Goal: Check status: Check status

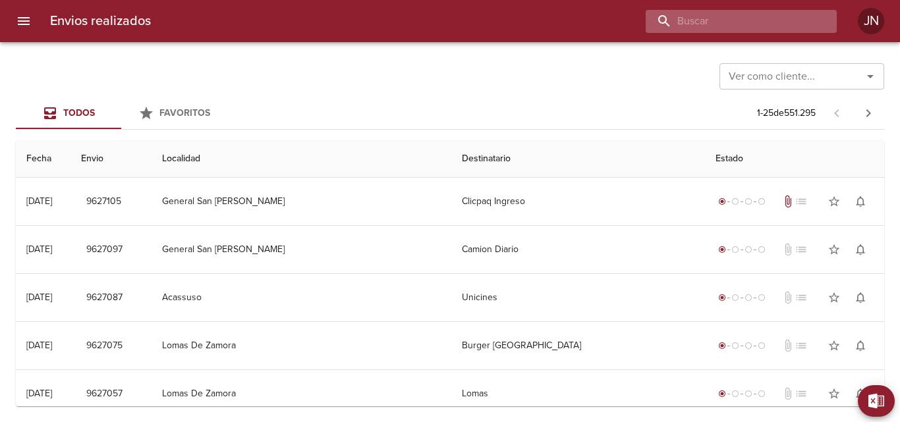
click at [771, 23] on input "buscar" at bounding box center [729, 21] width 169 height 23
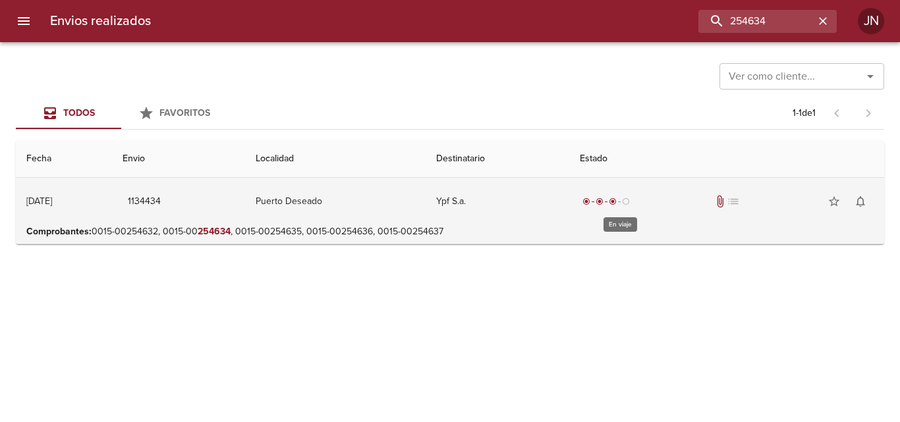
click at [619, 205] on div "radio_button_checked" at bounding box center [612, 202] width 13 height 8
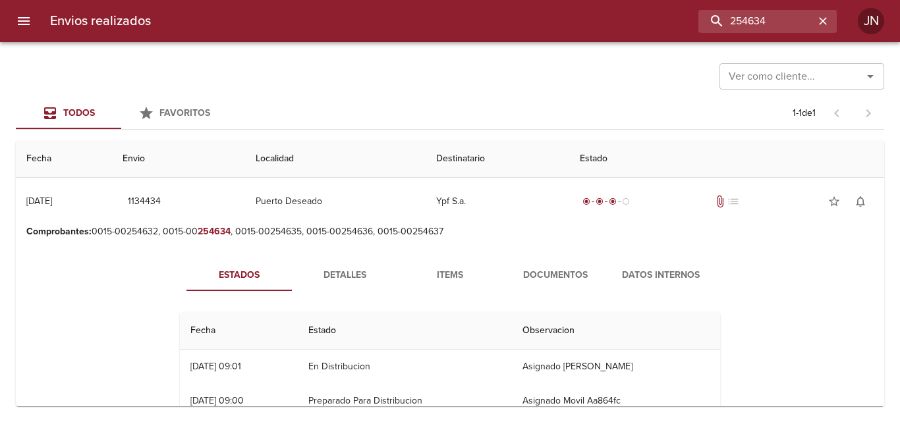
click at [558, 271] on span "Documentos" at bounding box center [555, 275] width 90 height 16
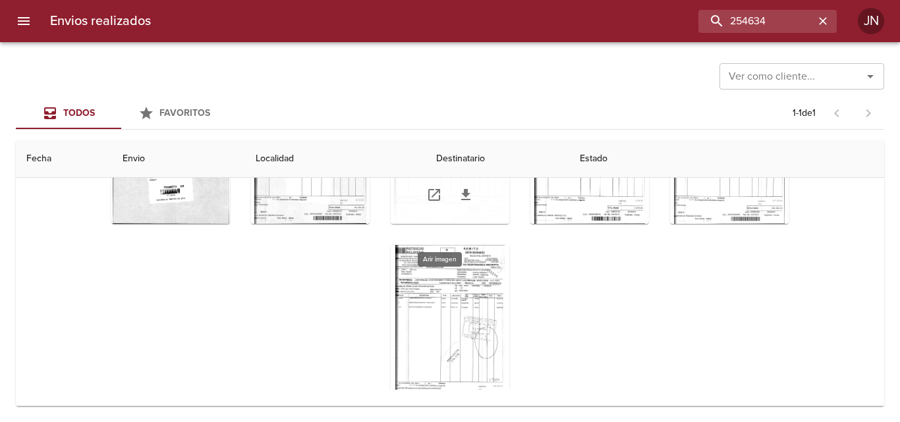
scroll to position [132, 0]
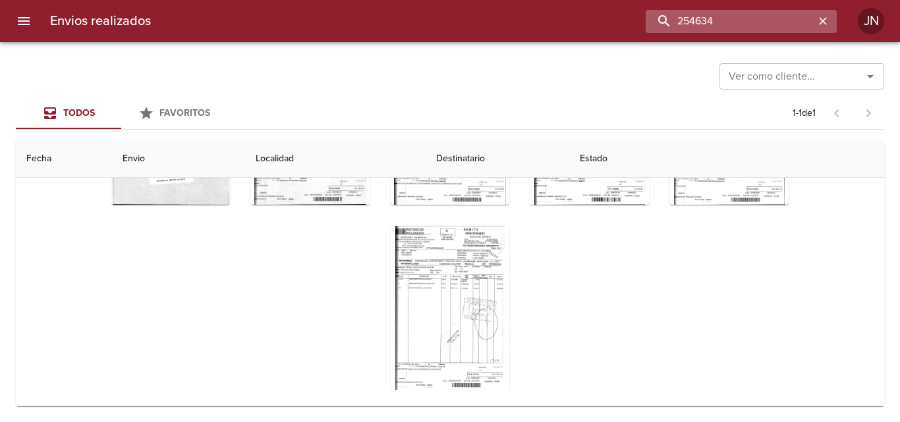
click at [785, 25] on input "254634" at bounding box center [729, 21] width 169 height 23
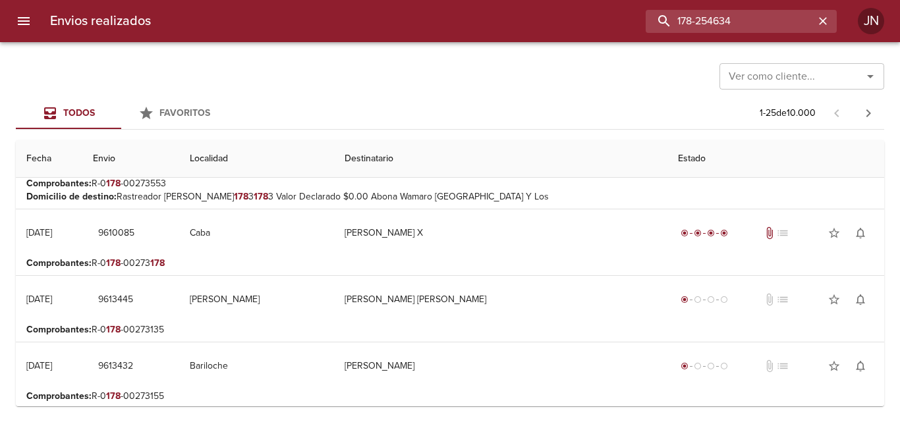
scroll to position [329, 0]
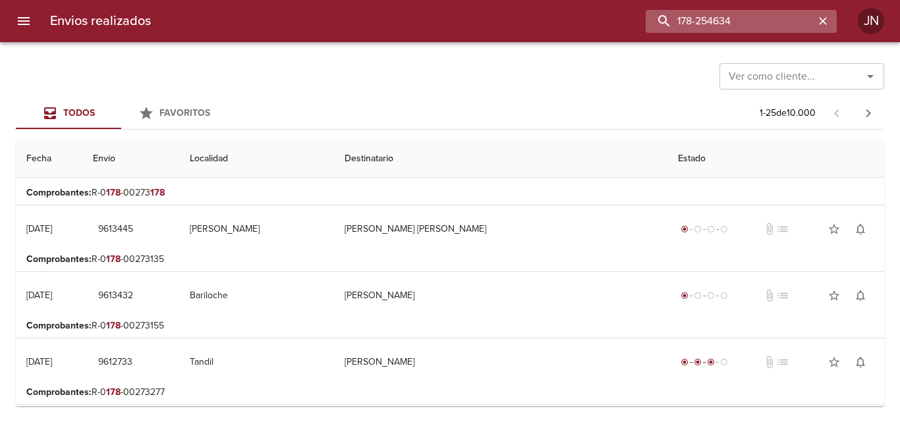
click at [757, 20] on input "178-254634" at bounding box center [729, 21] width 169 height 23
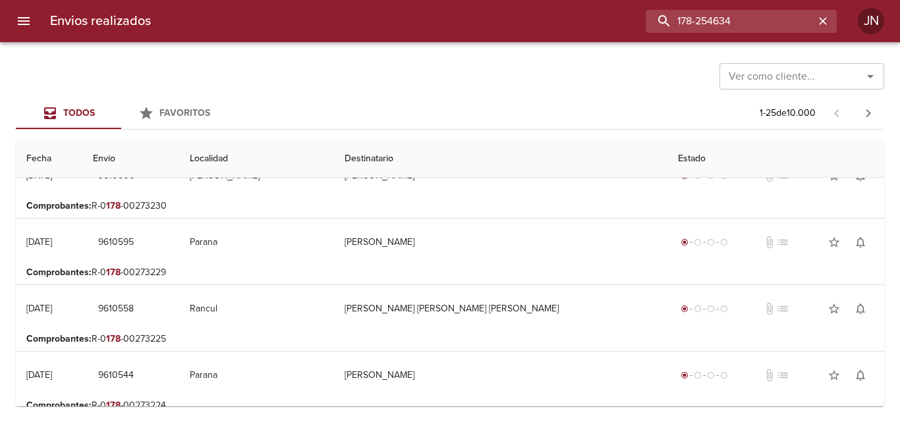
scroll to position [988, 0]
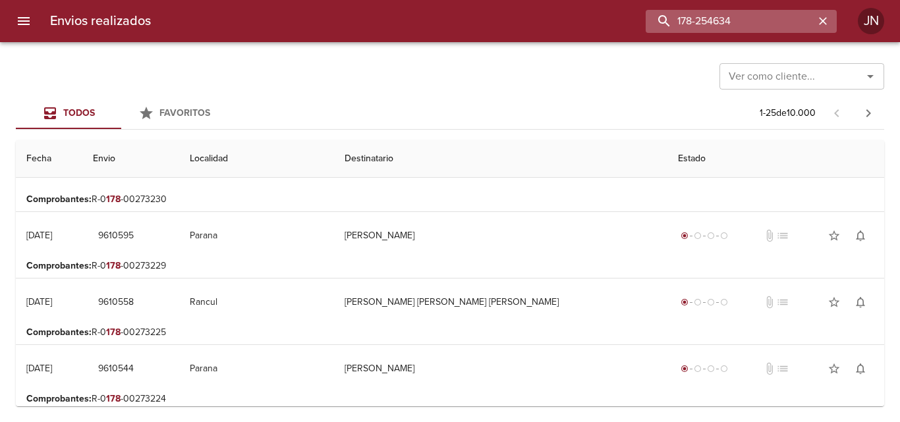
click at [748, 22] on input "178-254634" at bounding box center [729, 21] width 169 height 23
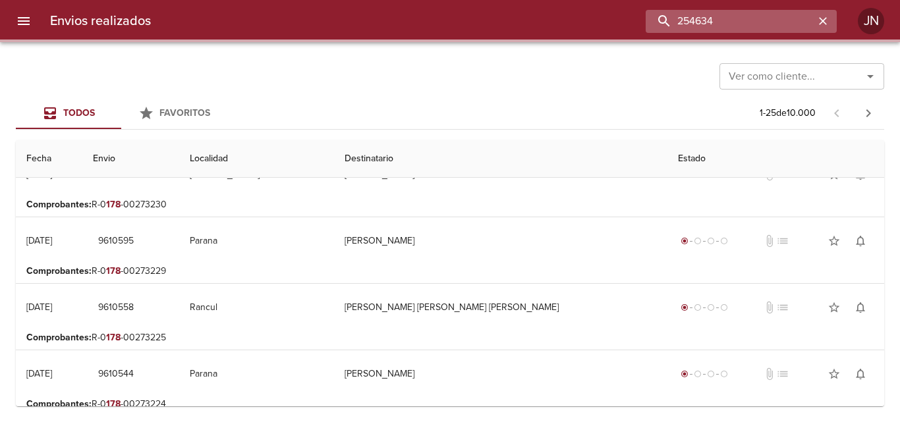
scroll to position [0, 0]
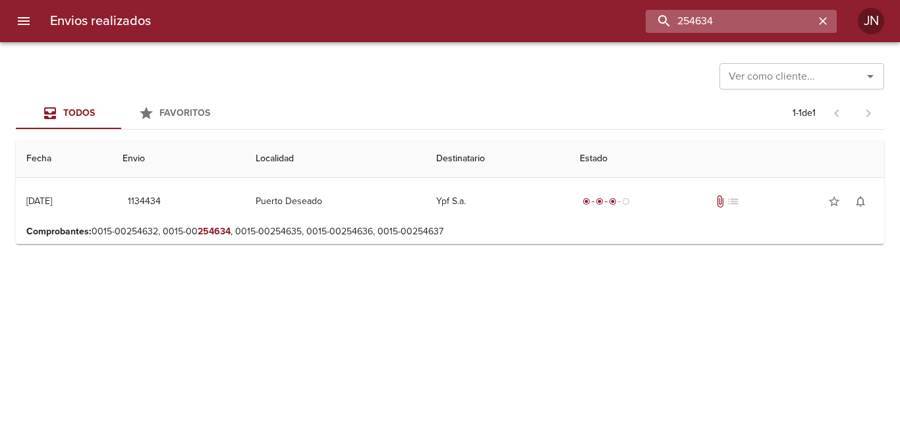
click at [770, 28] on input "254634" at bounding box center [729, 21] width 169 height 23
type input "[PERSON_NAME] [PERSON_NAME]"
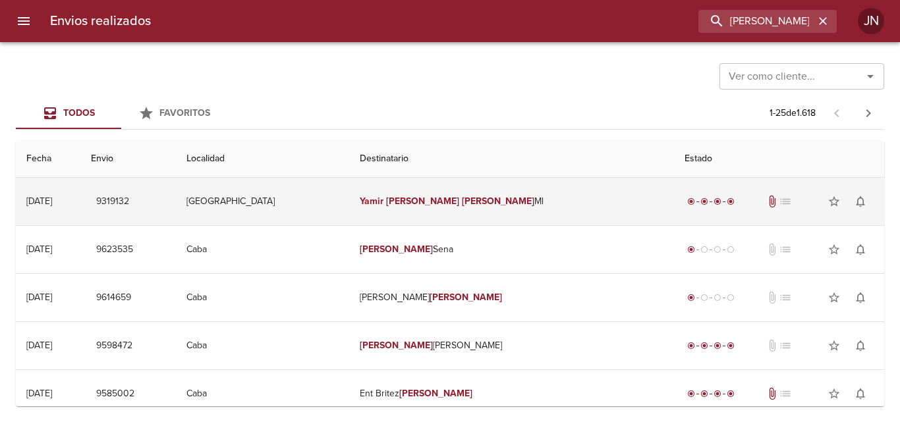
click at [383, 198] on em "Yamir" at bounding box center [372, 201] width 24 height 11
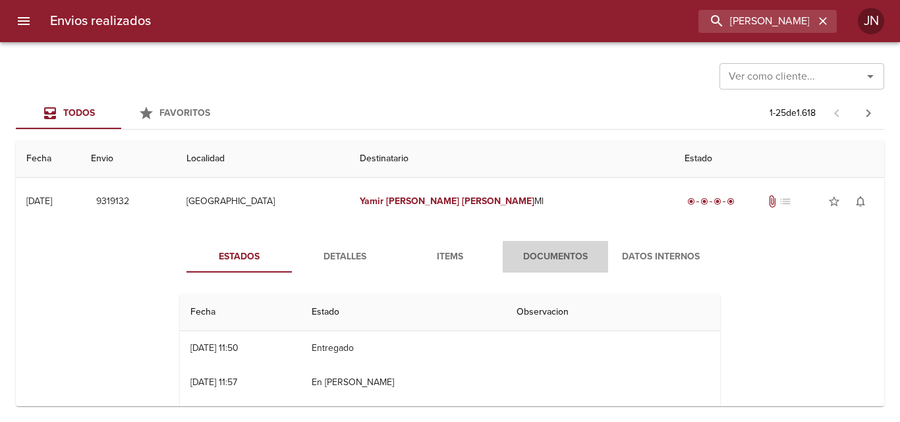
click at [570, 259] on span "Documentos" at bounding box center [555, 257] width 90 height 16
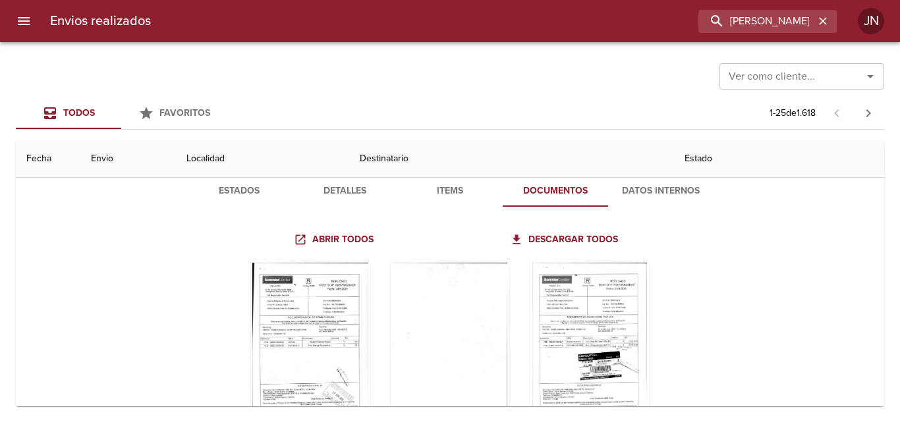
scroll to position [132, 0]
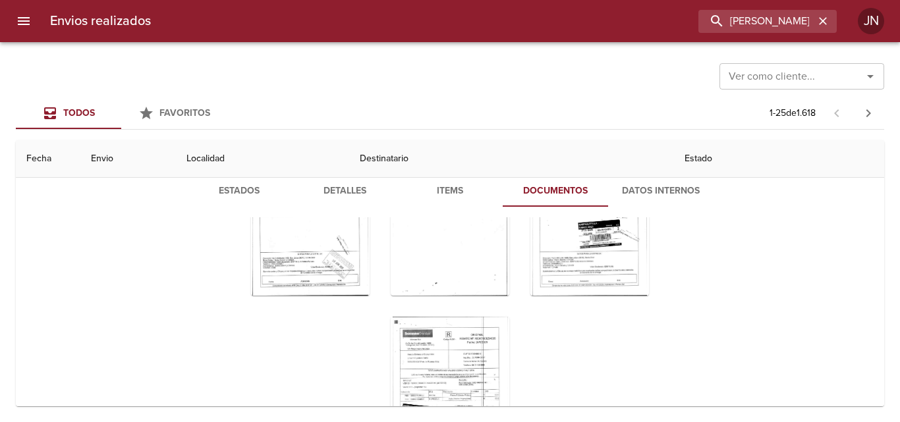
click at [313, 217] on div "Estados Detalles Items Documentos Datos Internos Abrir todos Descargar todos" at bounding box center [450, 328] width 580 height 306
click at [542, 227] on div "Tabla de envíos del cliente" at bounding box center [589, 213] width 119 height 165
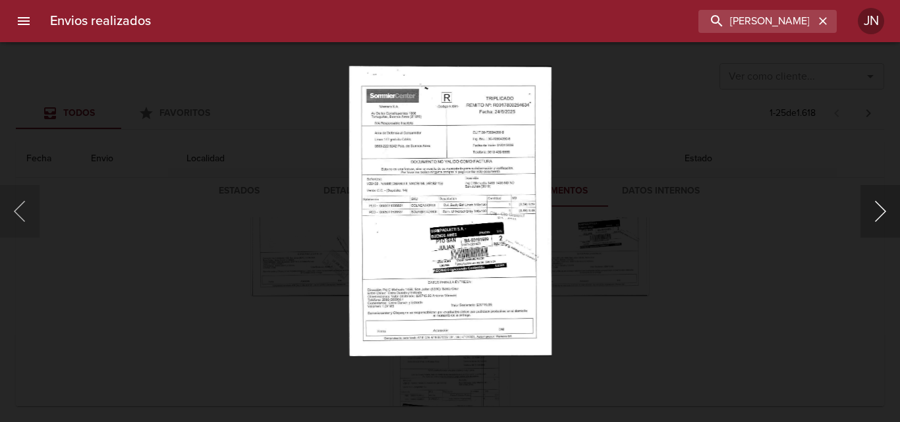
click at [871, 219] on button "Siguiente" at bounding box center [880, 211] width 40 height 53
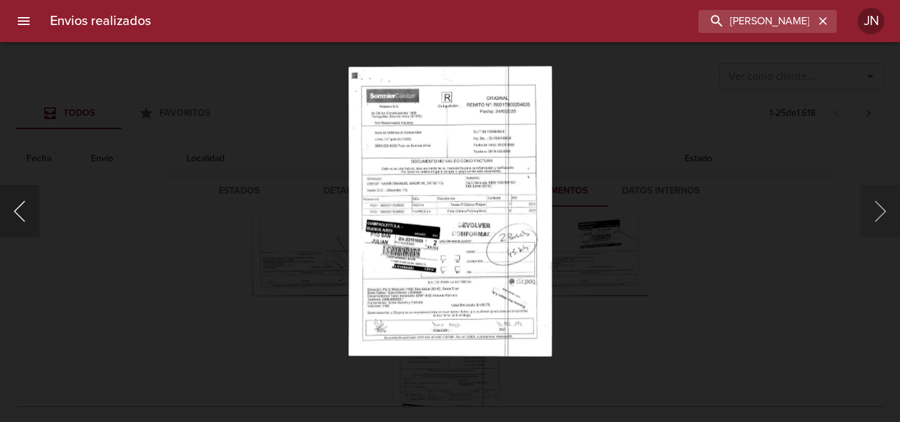
click at [20, 214] on button "Anterior" at bounding box center [20, 211] width 40 height 53
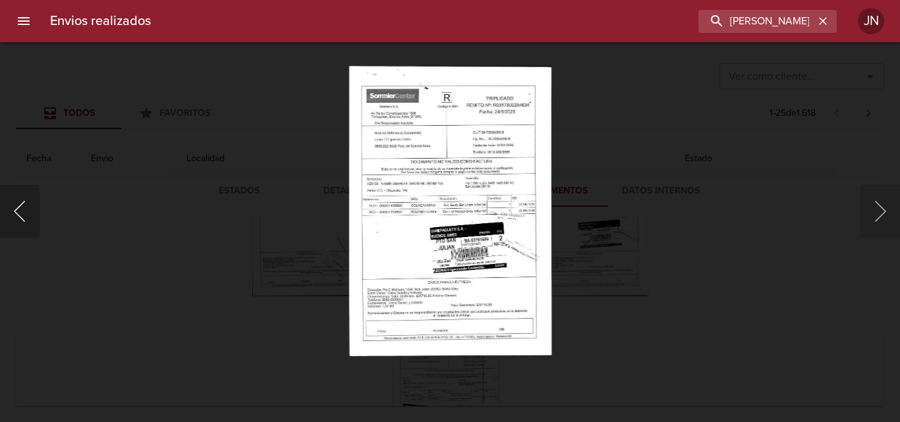
click at [20, 214] on button "Anterior" at bounding box center [20, 211] width 40 height 53
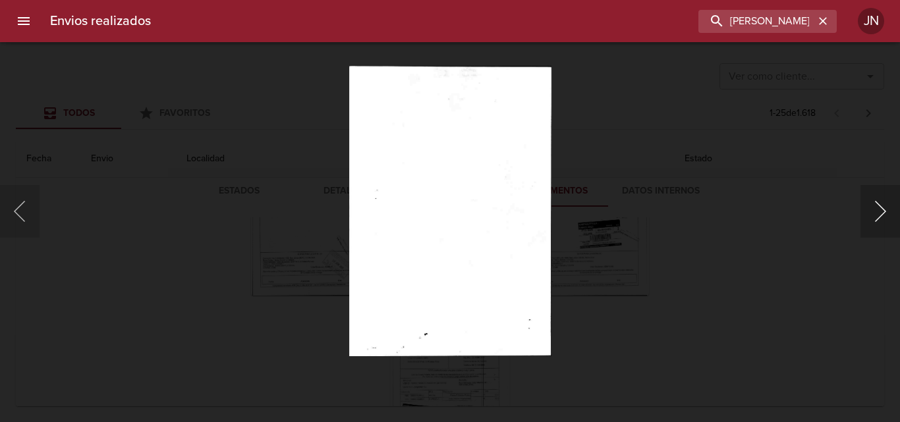
click at [875, 215] on button "Siguiente" at bounding box center [880, 211] width 40 height 53
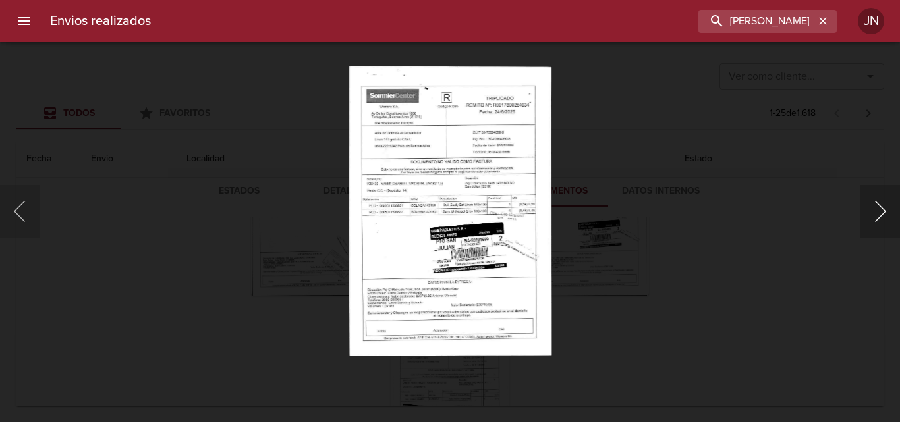
click at [875, 215] on button "Siguiente" at bounding box center [880, 211] width 40 height 53
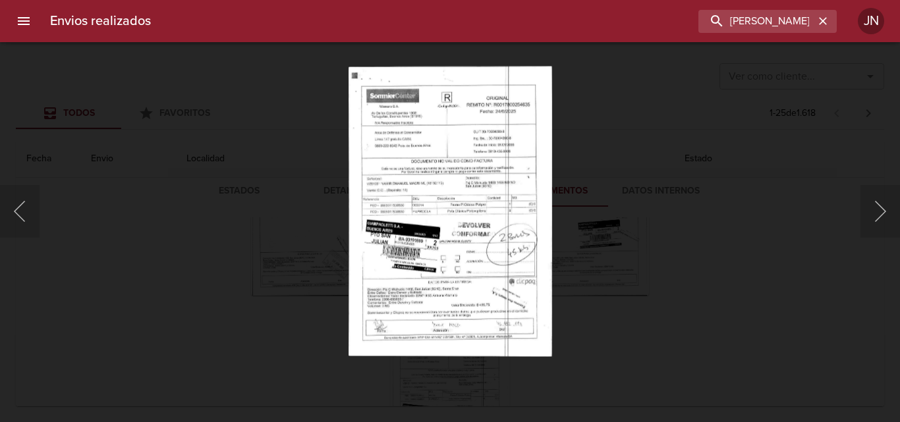
click at [412, 296] on img "Lightbox" at bounding box center [450, 211] width 204 height 290
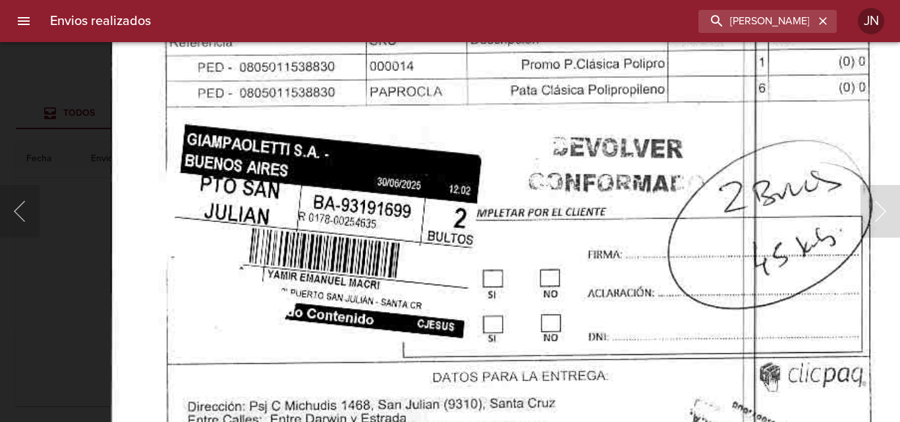
click at [555, 365] on img "Lightbox" at bounding box center [521, 91] width 821 height 1172
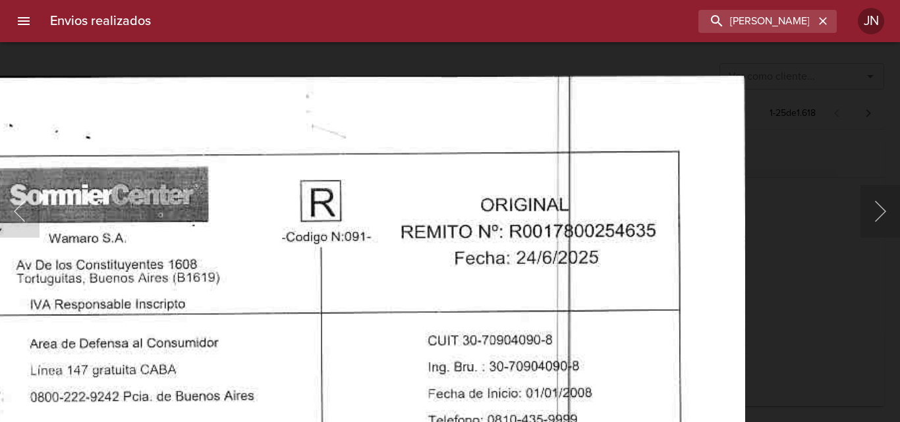
click at [555, 0] on html "Envios realizados [PERSON_NAME] [PERSON_NAME] Ver como cliente... Ver como clie…" at bounding box center [450, 0] width 900 height 0
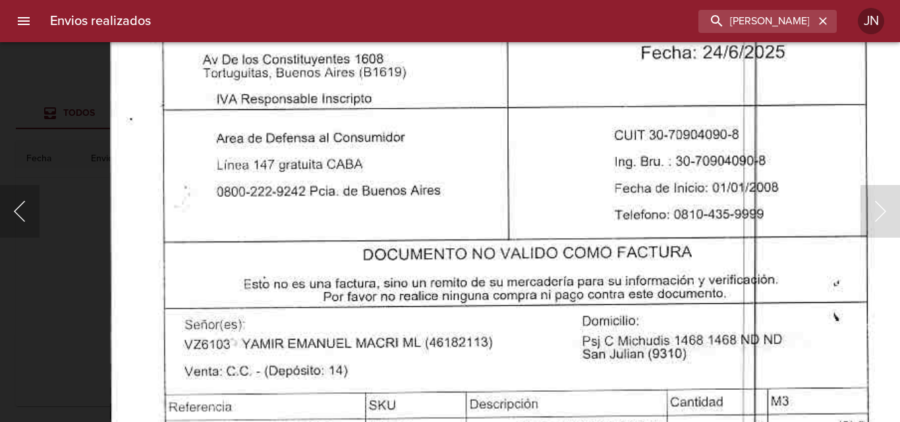
click at [18, 202] on button "Anterior" at bounding box center [20, 211] width 40 height 53
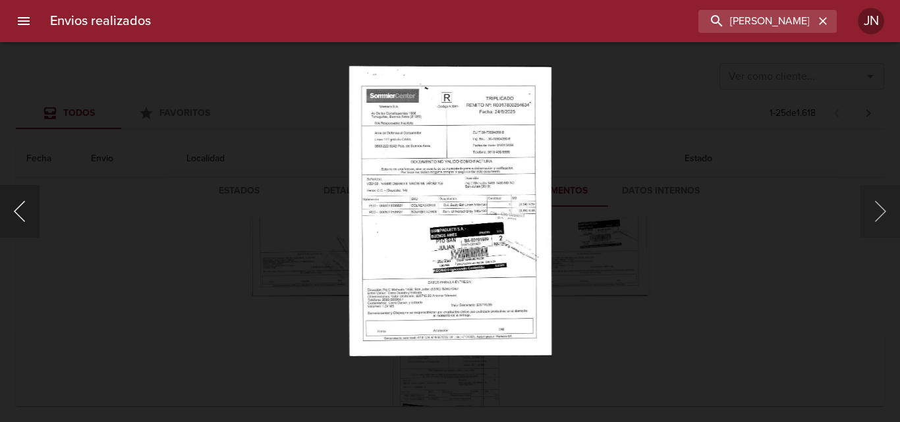
click at [18, 202] on button "Anterior" at bounding box center [20, 211] width 40 height 53
